Goal: Transaction & Acquisition: Purchase product/service

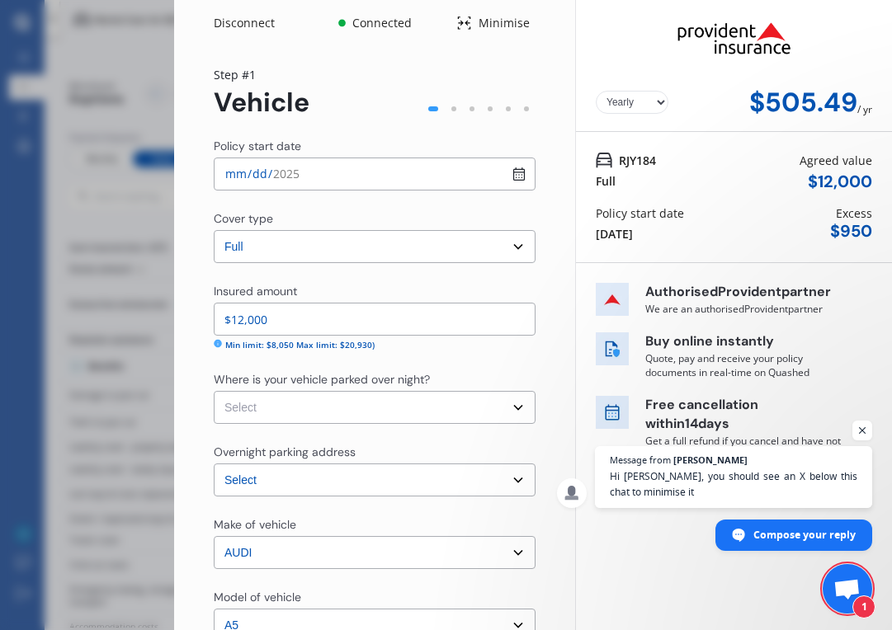
select select "full"
select select "[STREET_ADDRESS]"
select select "AUDI"
select select "A5"
select select "NO"
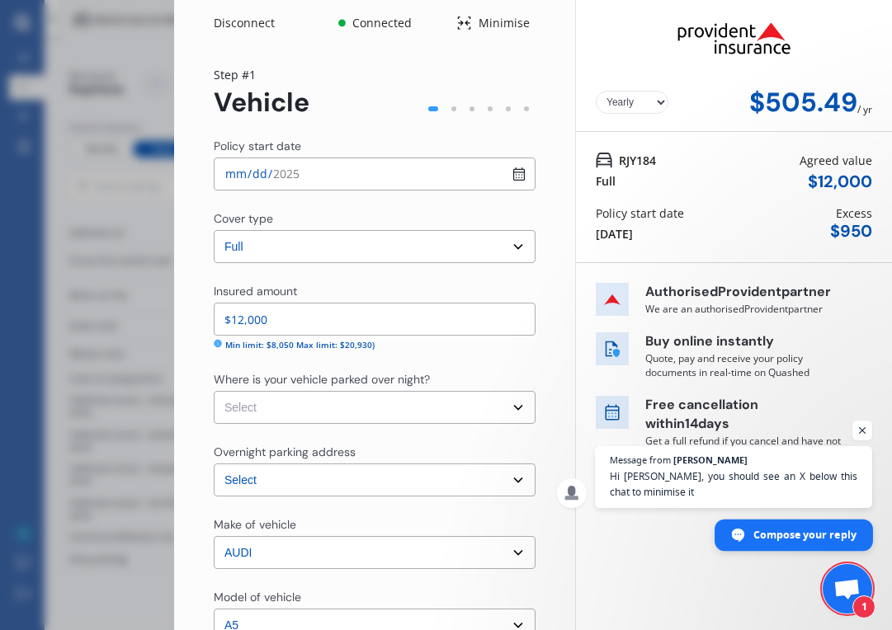
click at [747, 540] on span "Compose your reply" at bounding box center [794, 535] width 158 height 31
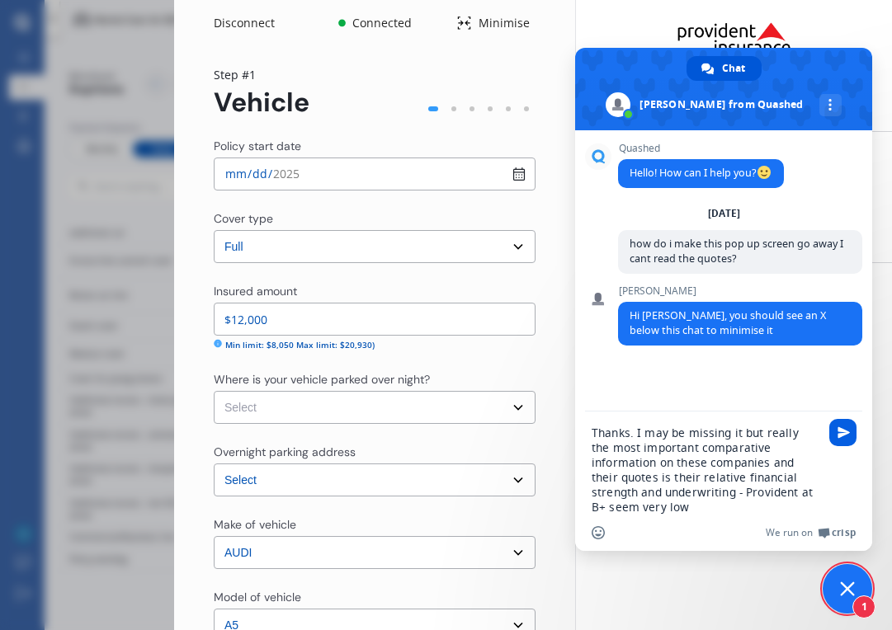
type textarea "Thanks. I may be missing it but really the most important comparative informati…"
click at [840, 428] on span "Send" at bounding box center [843, 433] width 12 height 12
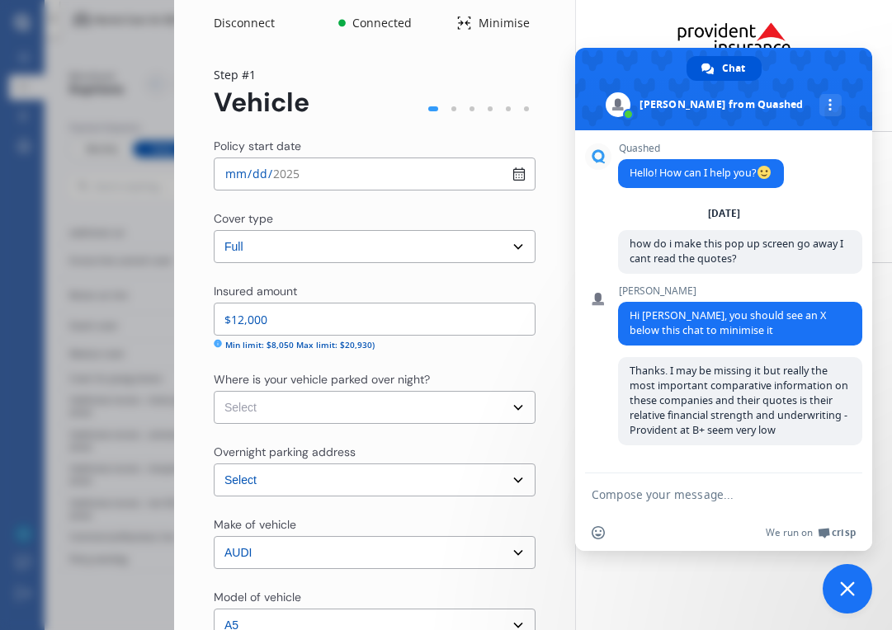
click at [847, 585] on span "Close chat" at bounding box center [847, 589] width 15 height 15
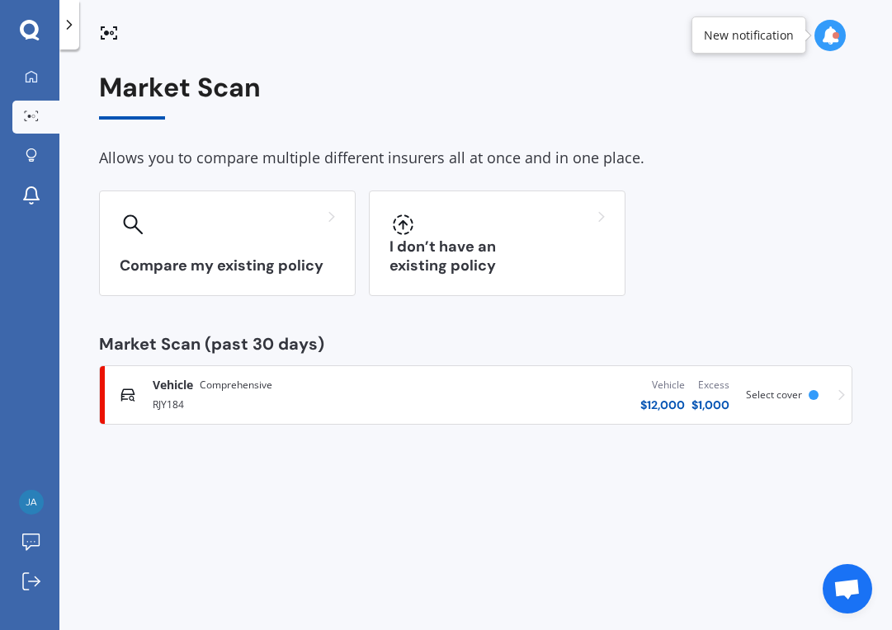
click at [314, 394] on div "RJY184" at bounding box center [290, 404] width 274 height 20
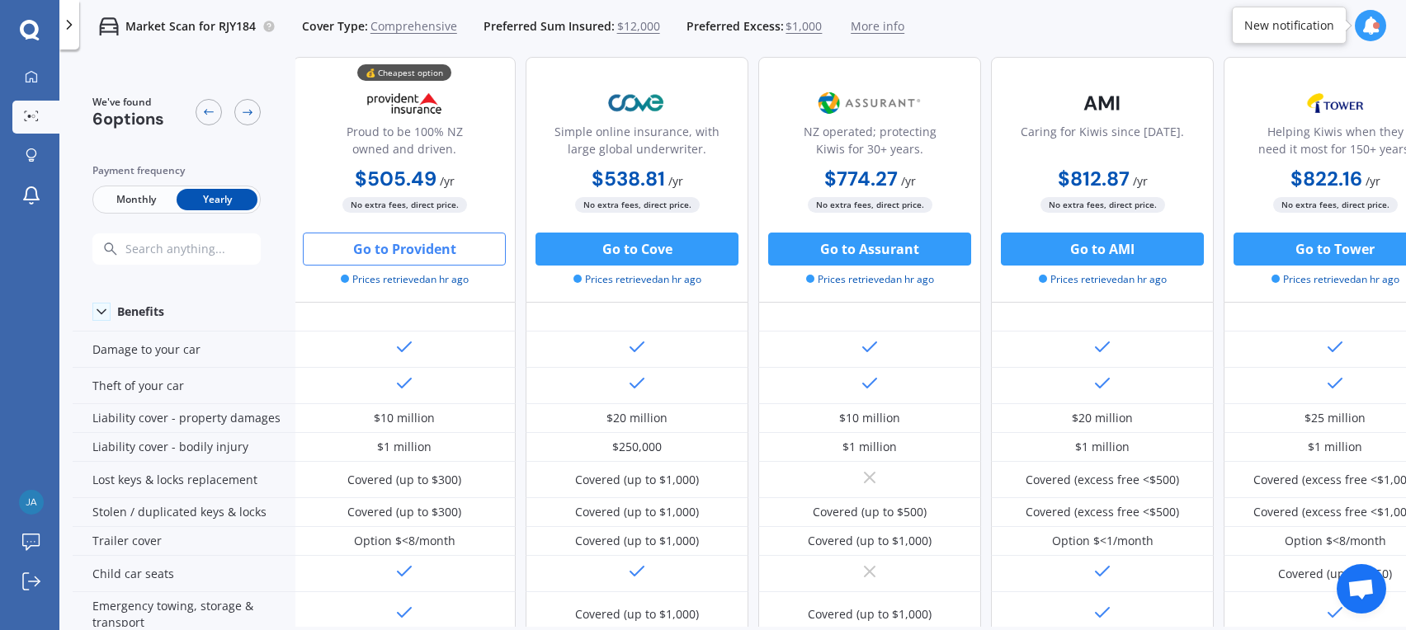
scroll to position [0, 2]
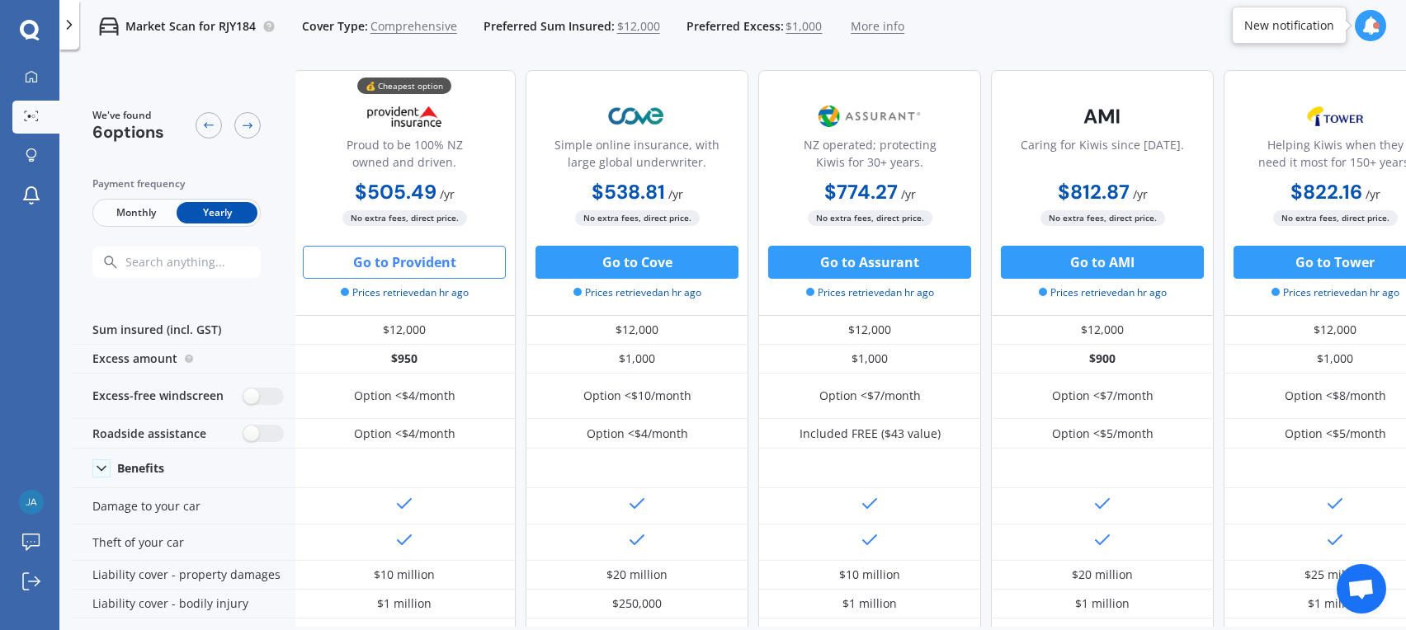
click at [891, 578] on span "Open chat" at bounding box center [1362, 589] width 50 height 50
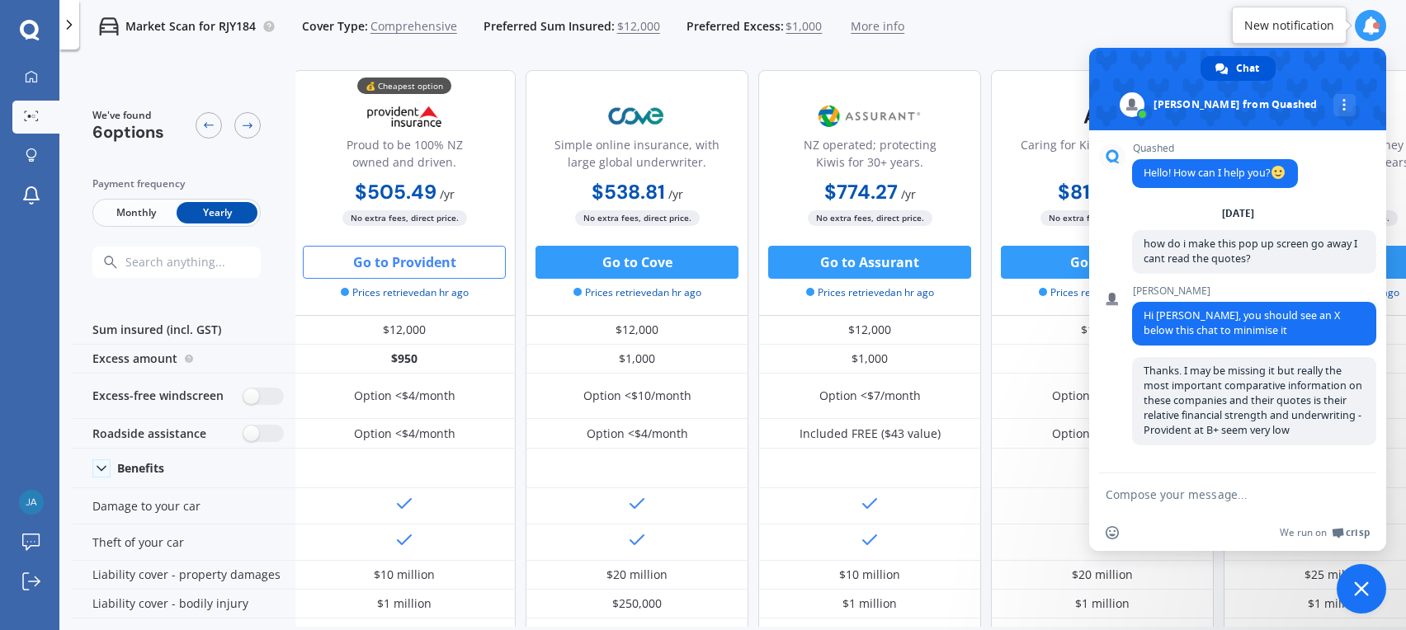
click at [891, 594] on span "Close chat" at bounding box center [1362, 589] width 50 height 50
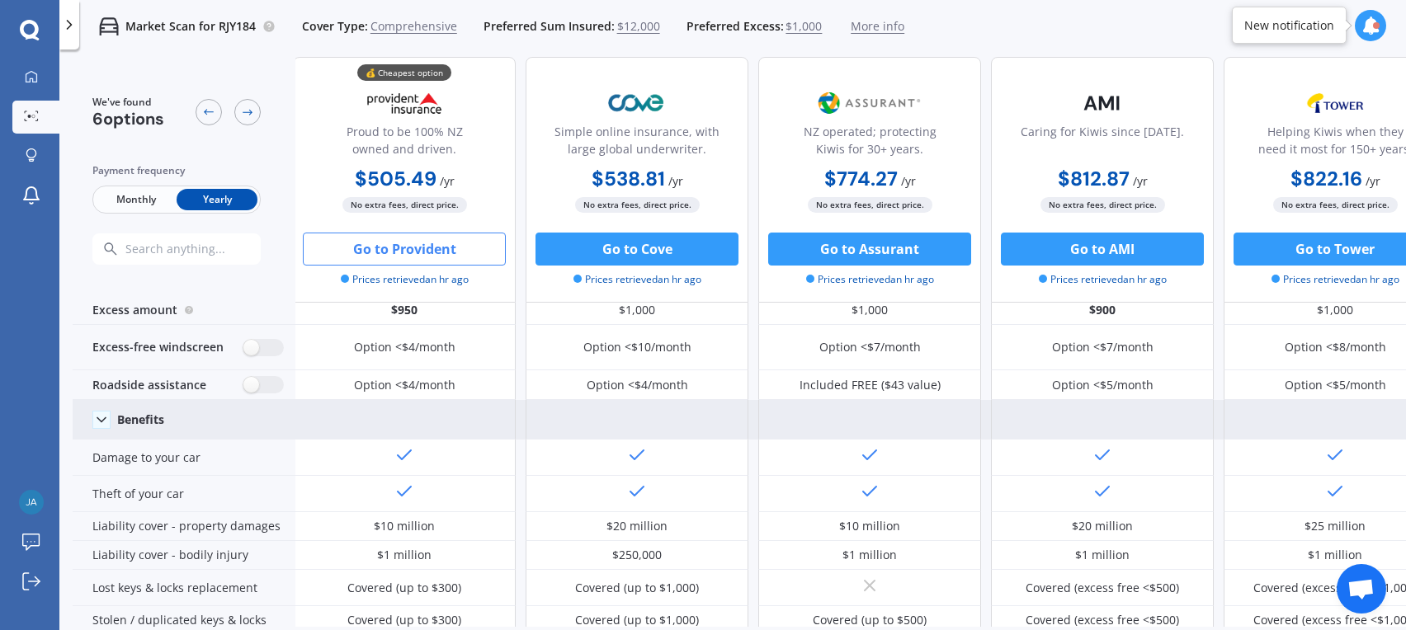
scroll to position [48, 2]
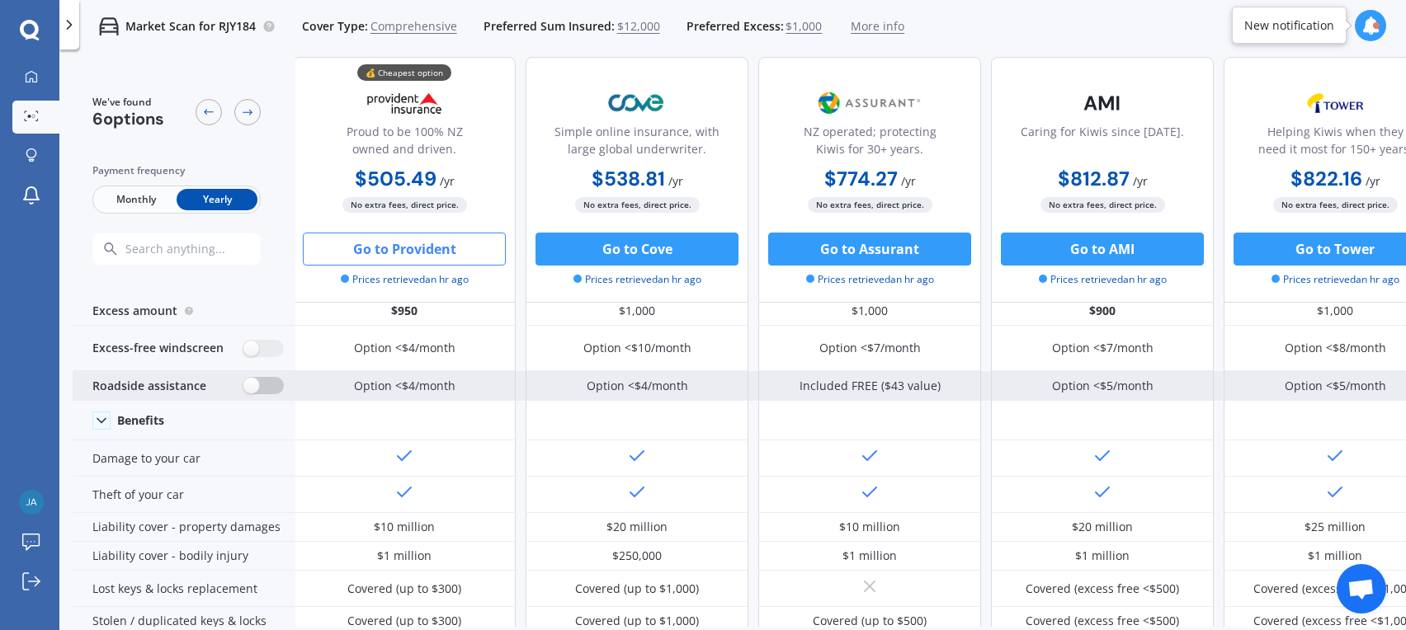
click at [264, 382] on label at bounding box center [263, 385] width 40 height 17
radio input "true"
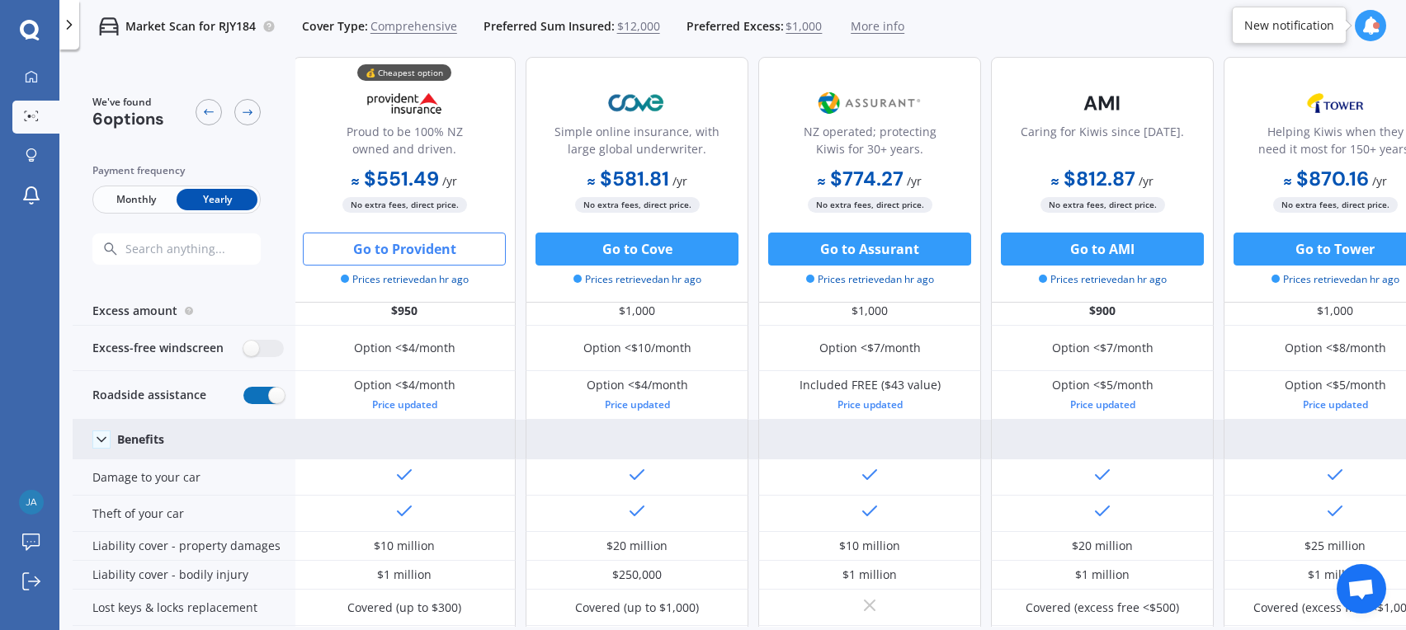
scroll to position [0, 2]
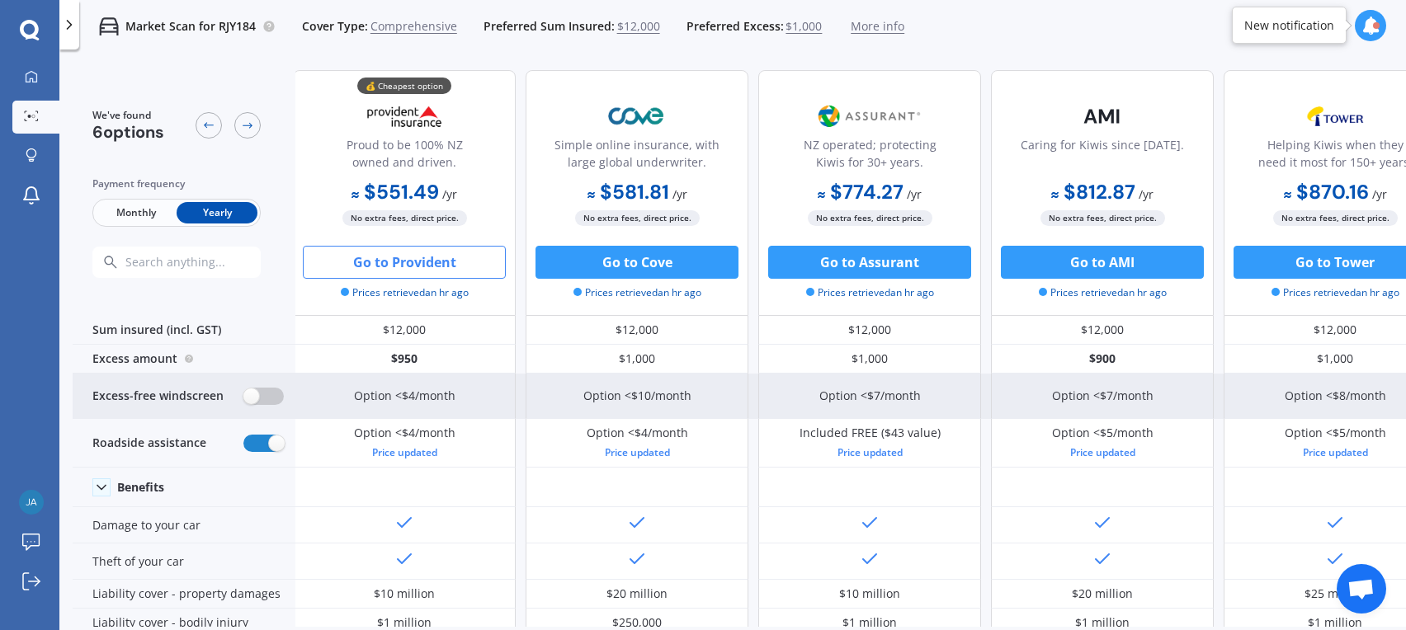
click at [268, 394] on label at bounding box center [263, 396] width 40 height 17
radio input "true"
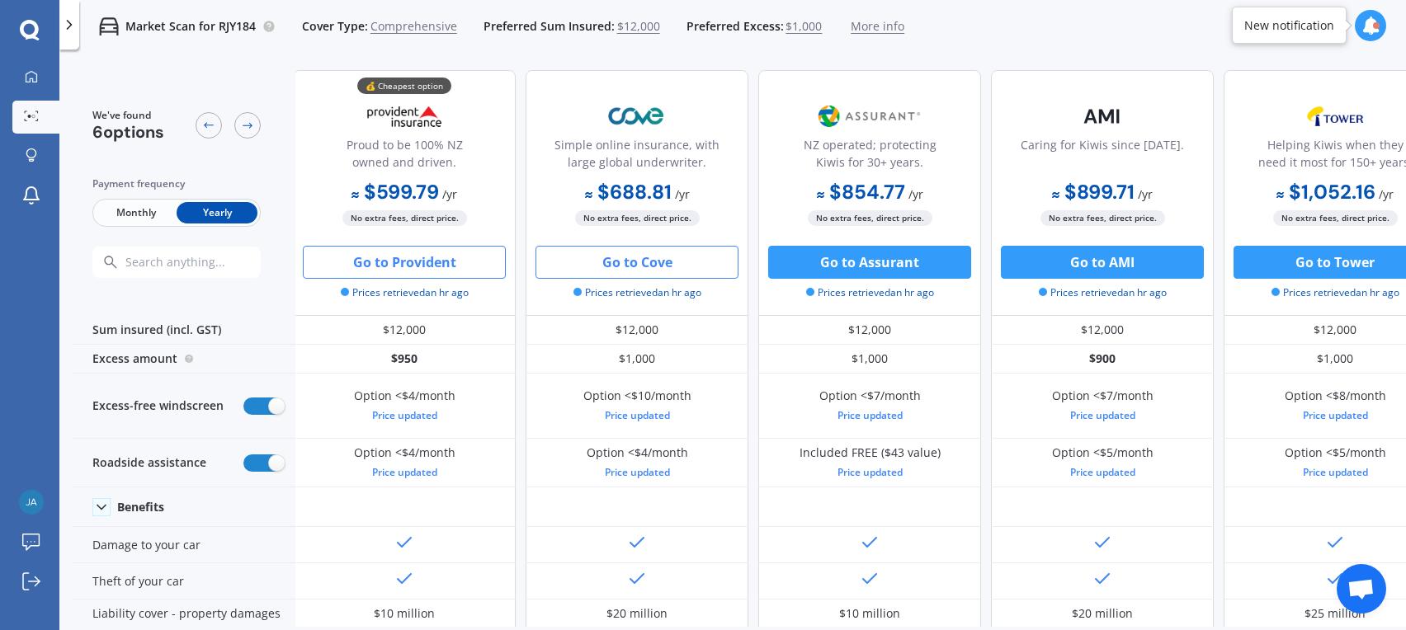
click at [647, 264] on button "Go to Cove" at bounding box center [636, 262] width 203 height 33
